Goal: Task Accomplishment & Management: Use online tool/utility

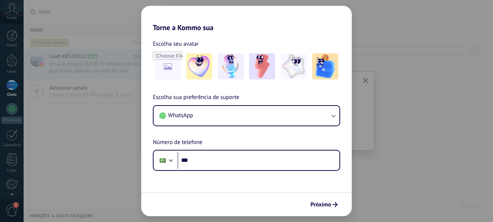
click at [388, 184] on div "Torne a Kommo sua Escolha seu avatar Escolha sua preferência de suporte WhatsAp…" at bounding box center [246, 111] width 493 height 222
drag, startPoint x: 72, startPoint y: 103, endPoint x: 81, endPoint y: 66, distance: 37.7
click at [81, 66] on div "Torne a Kommo sua Escolha seu avatar Escolha sua preferência de suporte WhatsAp…" at bounding box center [246, 111] width 493 height 222
click at [327, 209] on button "Próximo" at bounding box center [324, 204] width 34 height 12
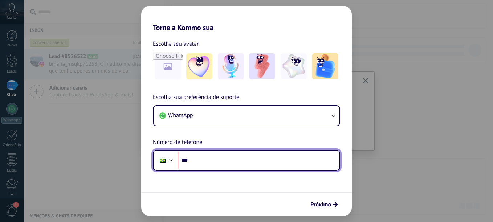
click at [205, 163] on input "***" at bounding box center [258, 160] width 162 height 17
click at [208, 163] on input "********" at bounding box center [258, 160] width 162 height 17
type input "**********"
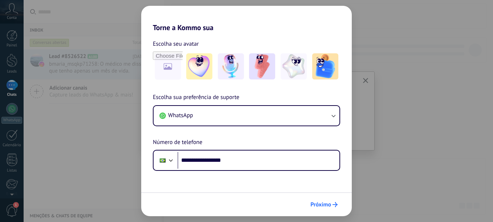
click at [324, 204] on span "Próximo" at bounding box center [320, 204] width 21 height 5
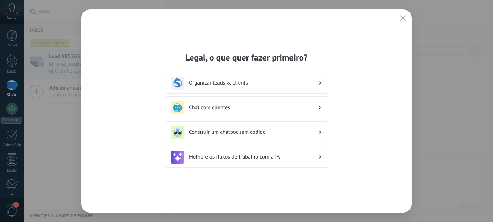
click at [221, 106] on h3 "Chat com clientes" at bounding box center [253, 107] width 129 height 7
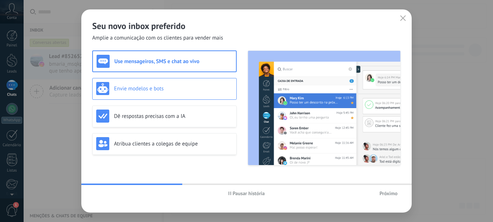
click at [147, 92] on div "Envie modelos e bots" at bounding box center [164, 88] width 136 height 13
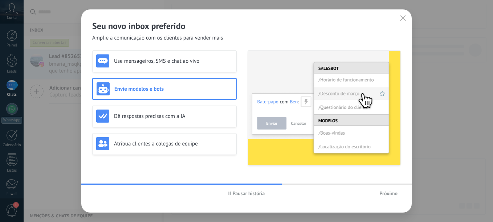
click at [383, 194] on span "Próximo" at bounding box center [388, 193] width 18 height 5
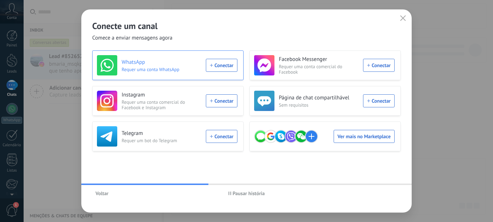
click at [216, 66] on div "WhatsApp Requer uma conta WhatsApp Conectar" at bounding box center [167, 65] width 140 height 20
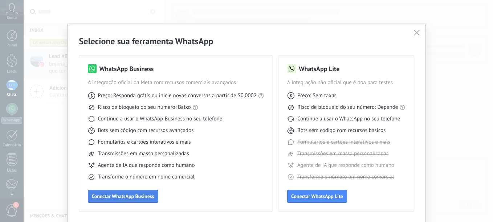
click at [129, 198] on span "Conectar WhatsApp Business" at bounding box center [123, 196] width 62 height 5
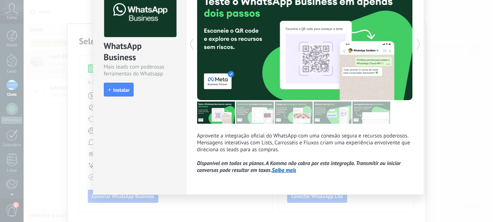
scroll to position [48, 0]
click at [121, 88] on span "Instalar" at bounding box center [121, 89] width 16 height 5
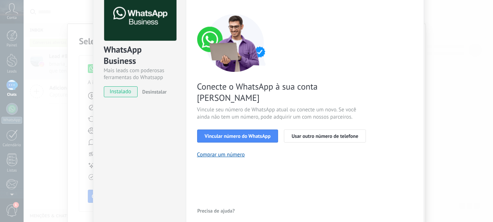
scroll to position [48, 0]
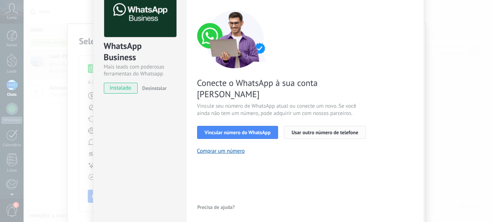
click at [311, 130] on span "Usar outro número de telefone" at bounding box center [324, 132] width 67 height 5
click at [241, 130] on span "Vincular número do WhatsApp" at bounding box center [238, 132] width 66 height 5
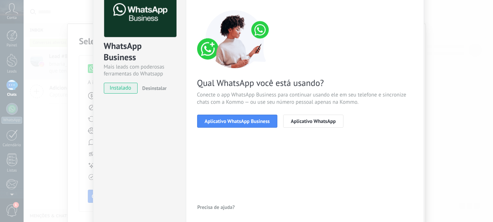
click at [241, 119] on span "Aplicativo WhatsApp Business" at bounding box center [237, 121] width 65 height 5
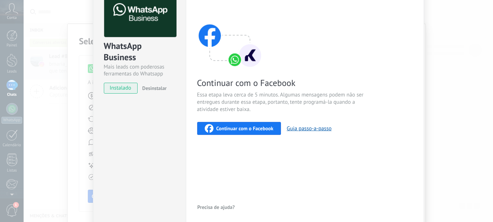
click at [238, 130] on span "Continuar com o Facebook" at bounding box center [244, 128] width 57 height 5
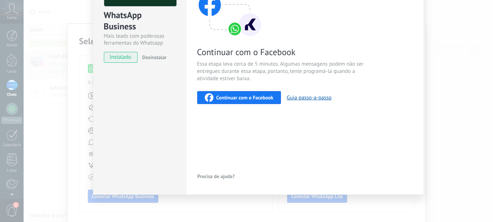
click at [245, 96] on span "Continuar com o Facebook" at bounding box center [244, 97] width 57 height 5
